Goal: Task Accomplishment & Management: Manage account settings

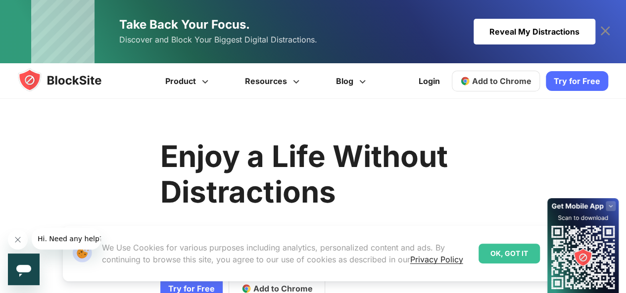
click at [480, 78] on span "Add to Chrome" at bounding box center [501, 81] width 59 height 10
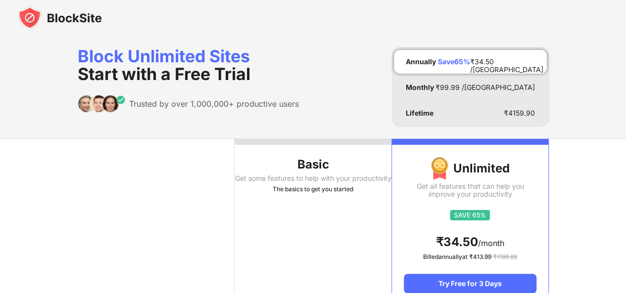
click at [324, 233] on th "Basic Get some features to help with your productivity The basics to get you st…" at bounding box center [313, 222] width 157 height 167
click at [324, 191] on th "Basic Get some features to help with your productivity The basics to get you st…" at bounding box center [313, 222] width 157 height 167
click at [328, 151] on th "Basic Get some features to help with your productivity The basics to get you st…" at bounding box center [313, 222] width 157 height 167
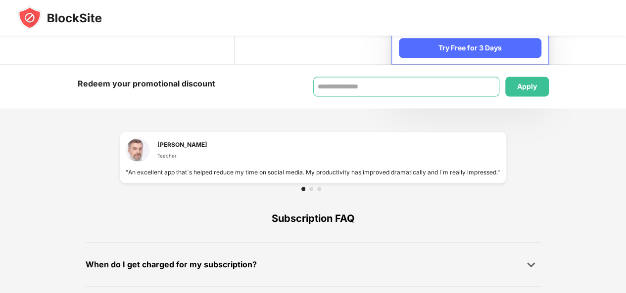
click at [341, 83] on input at bounding box center [406, 87] width 186 height 20
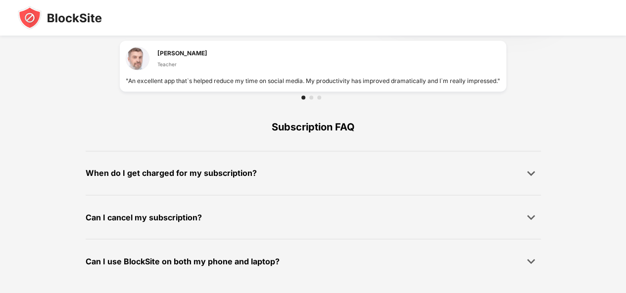
click at [310, 246] on div "Can I use BlockSite on both my phone and laptop? BlockSite can be used on up to…" at bounding box center [313, 261] width 455 height 44
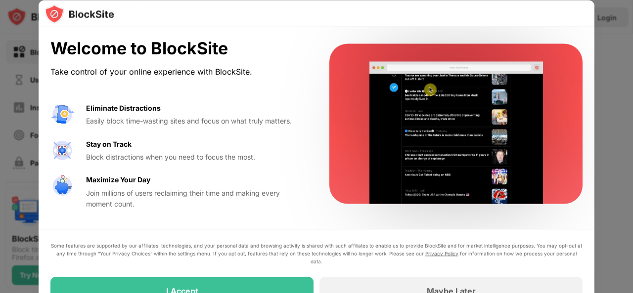
click at [239, 290] on div "I Accept" at bounding box center [181, 291] width 263 height 28
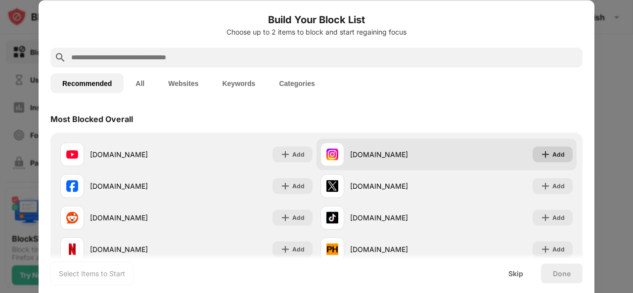
click at [541, 149] on img at bounding box center [546, 154] width 10 height 10
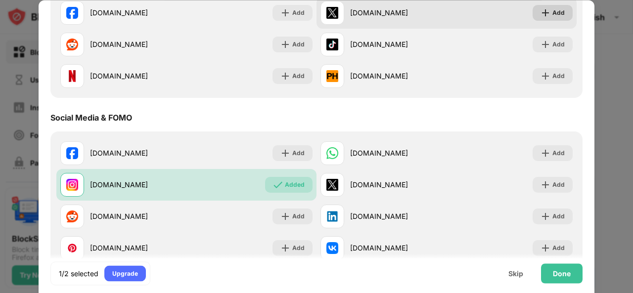
scroll to position [180, 0]
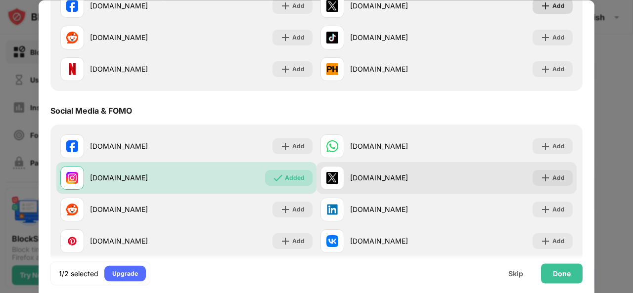
click at [548, 185] on div "Add" at bounding box center [553, 178] width 40 height 16
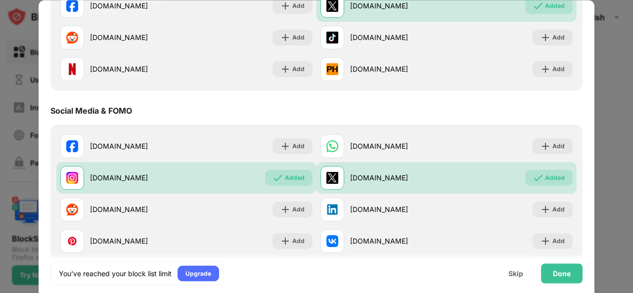
click at [567, 274] on div "Done" at bounding box center [562, 274] width 18 height 8
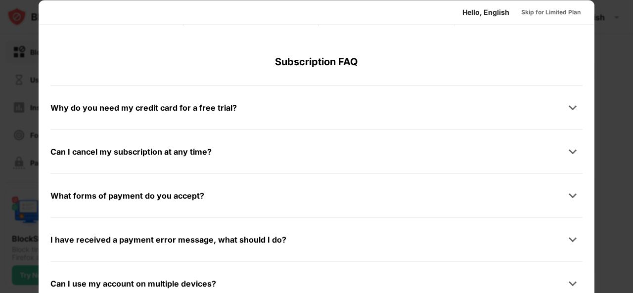
scroll to position [0, 0]
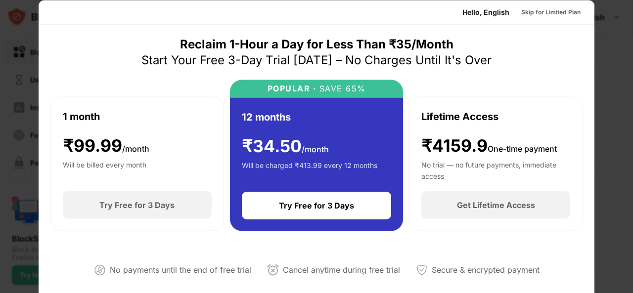
click at [541, 11] on div "Skip for Limited Plan" at bounding box center [551, 12] width 59 height 10
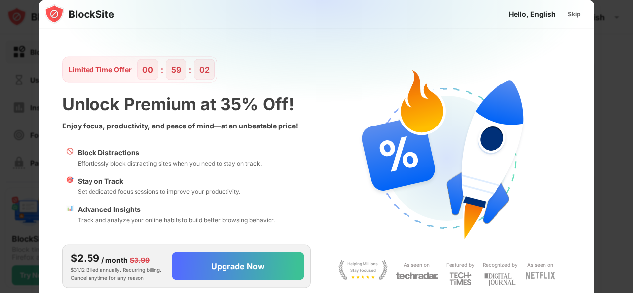
click at [572, 14] on div "Skip" at bounding box center [574, 14] width 13 height 10
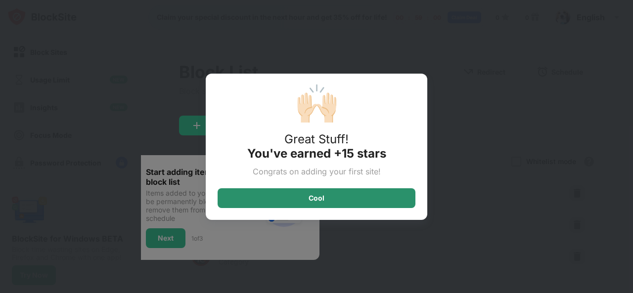
click at [332, 196] on div "Cool" at bounding box center [317, 199] width 198 height 20
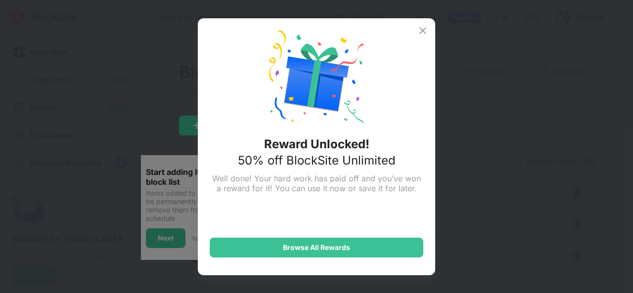
click at [423, 32] on img at bounding box center [423, 31] width 12 height 12
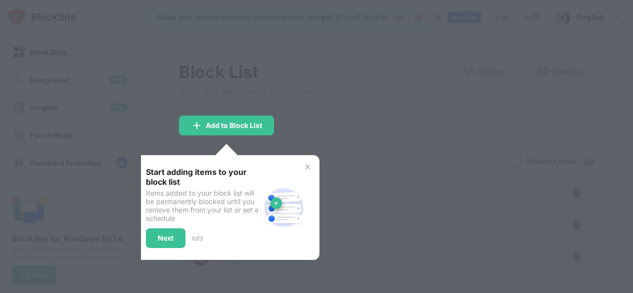
click at [307, 166] on img at bounding box center [308, 167] width 8 height 8
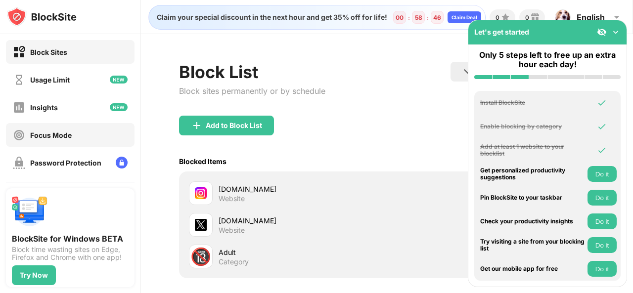
click at [46, 139] on div "Focus Mode" at bounding box center [42, 135] width 59 height 12
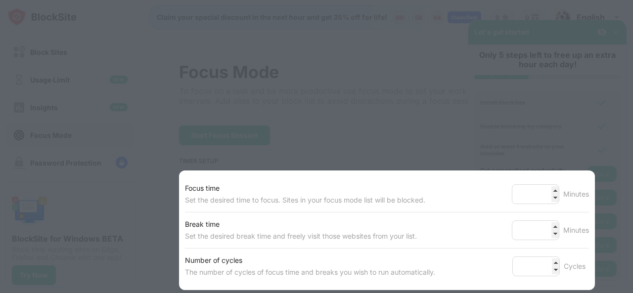
click at [427, 139] on div at bounding box center [316, 146] width 633 height 293
click at [153, 57] on div at bounding box center [316, 146] width 633 height 293
click at [497, 171] on div "Focus time Set the desired time to focus. Sites in your focus mode list will be…" at bounding box center [387, 231] width 416 height 120
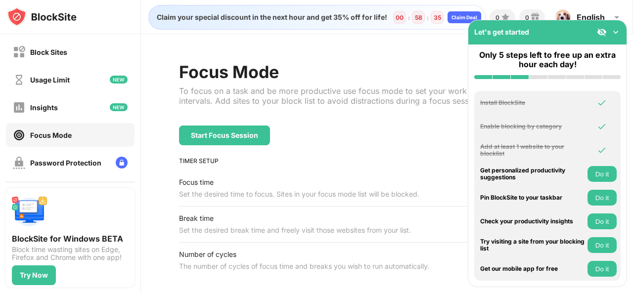
click at [616, 32] on img at bounding box center [616, 32] width 10 height 10
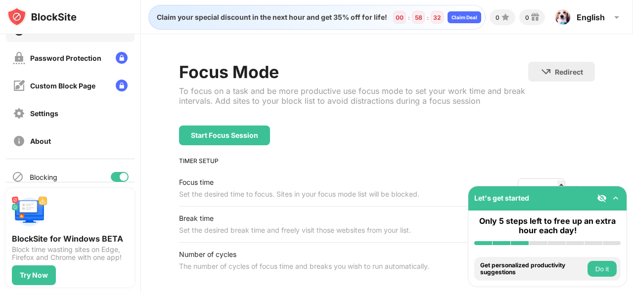
scroll to position [117, 0]
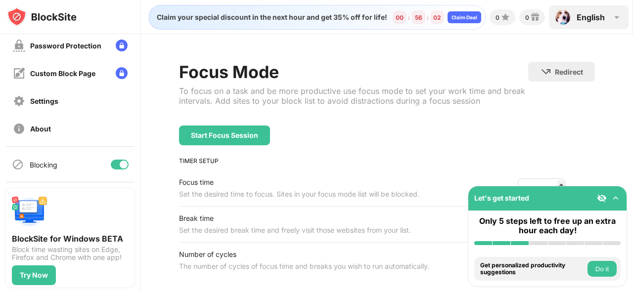
click at [594, 21] on div "English" at bounding box center [591, 17] width 28 height 10
